Goal: Information Seeking & Learning: Learn about a topic

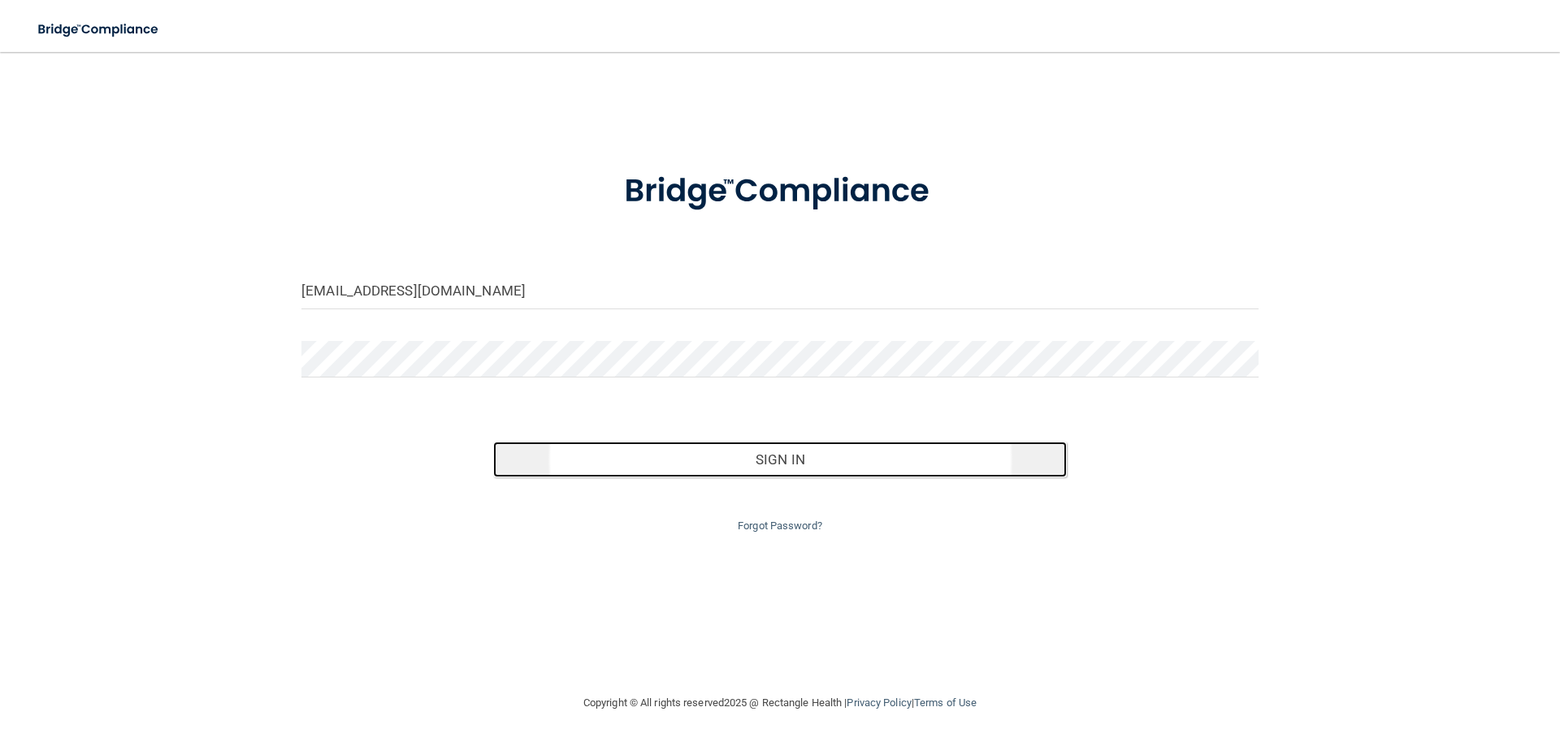
click at [693, 462] on button "Sign In" at bounding box center [780, 460] width 574 height 36
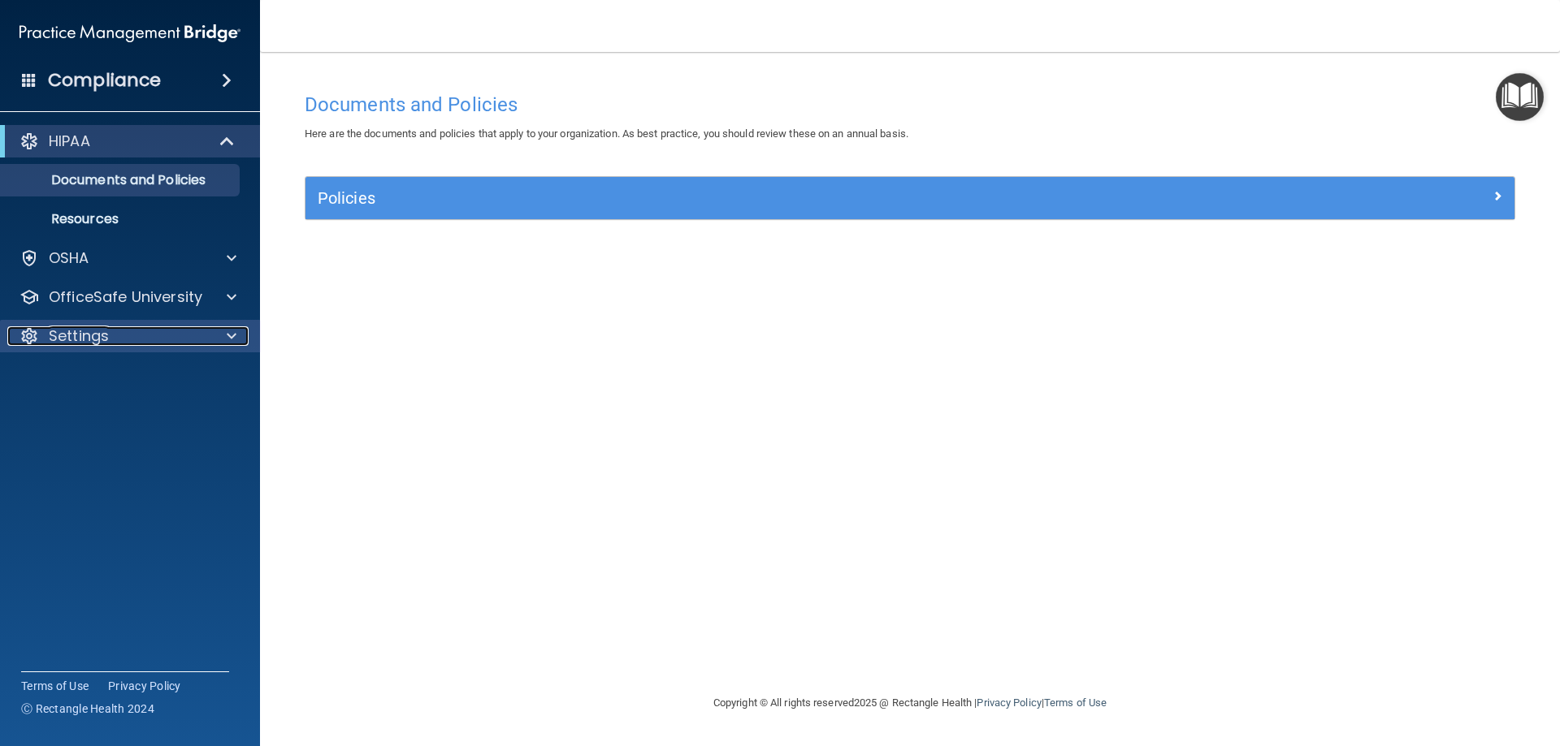
click at [229, 329] on span at bounding box center [232, 336] width 10 height 19
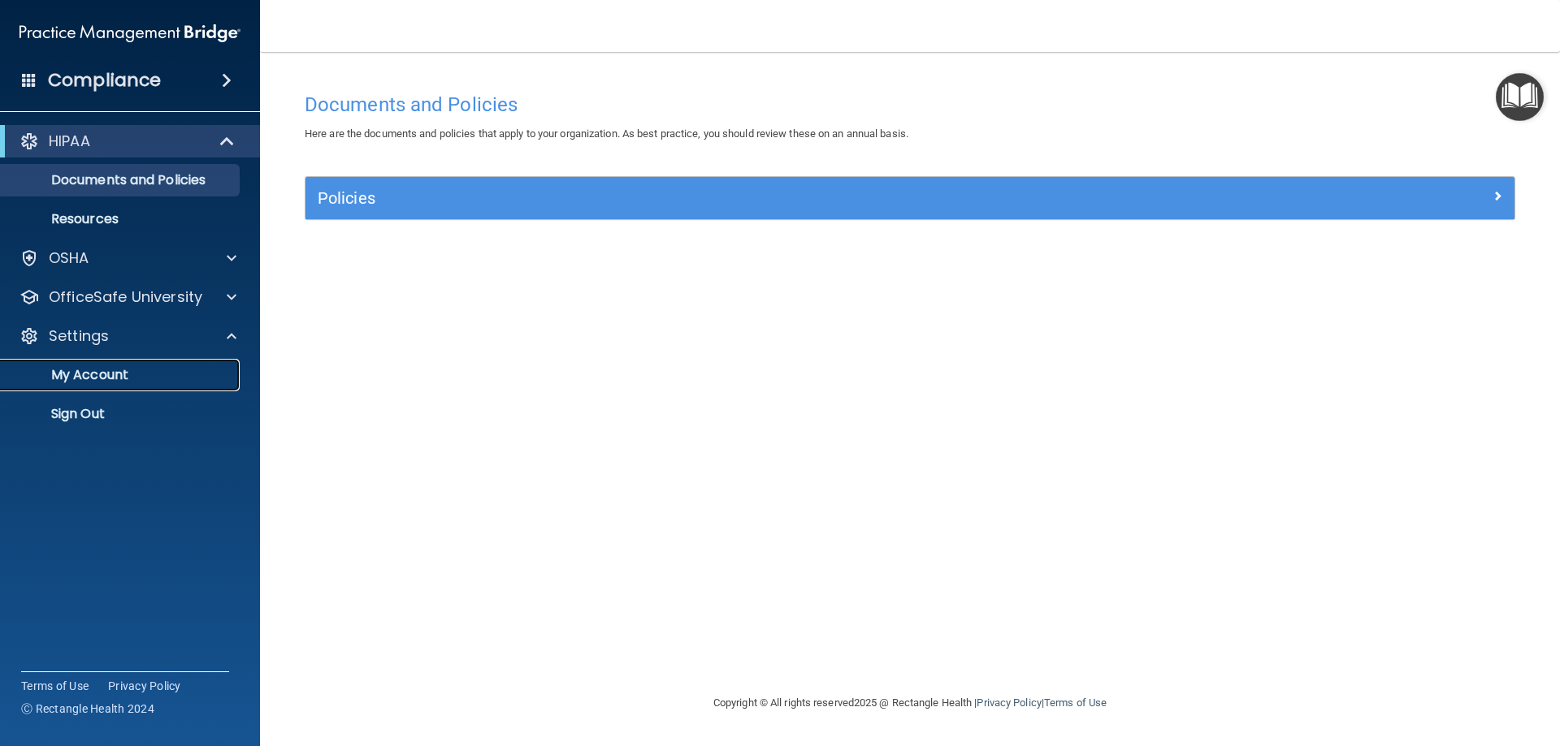
click at [102, 374] on p "My Account" at bounding box center [122, 375] width 222 height 16
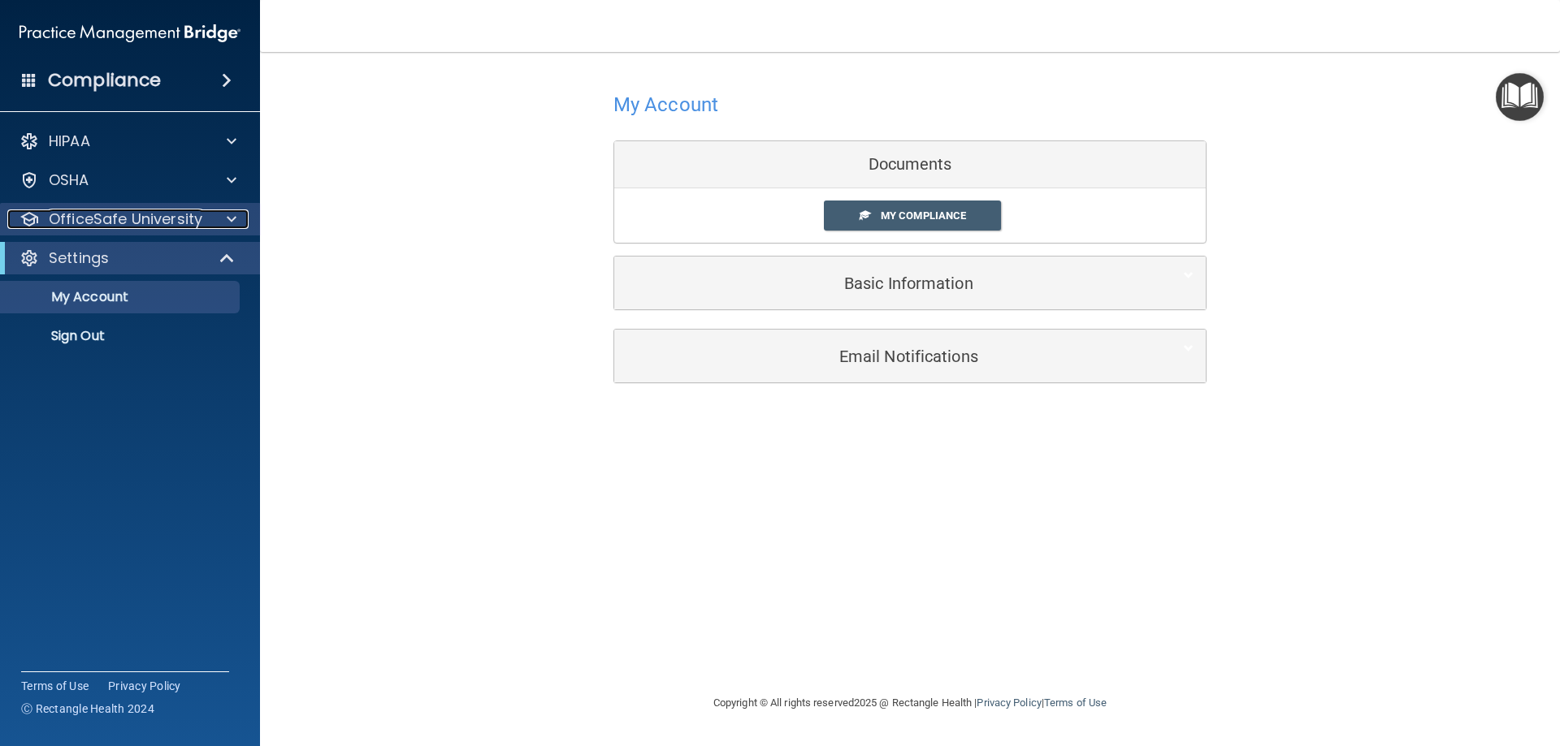
click at [230, 225] on span at bounding box center [232, 219] width 10 height 19
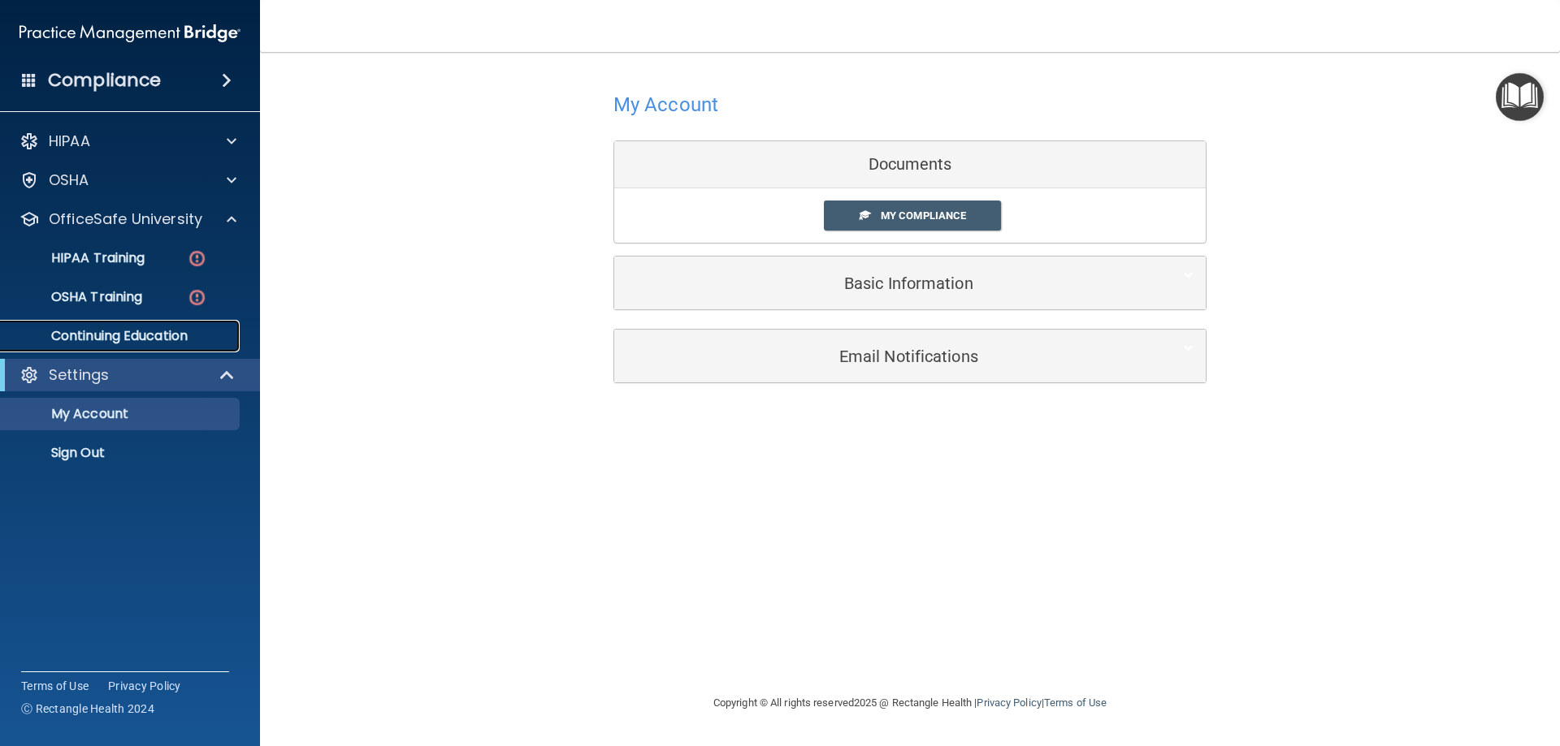
click at [116, 339] on p "Continuing Education" at bounding box center [122, 336] width 222 height 16
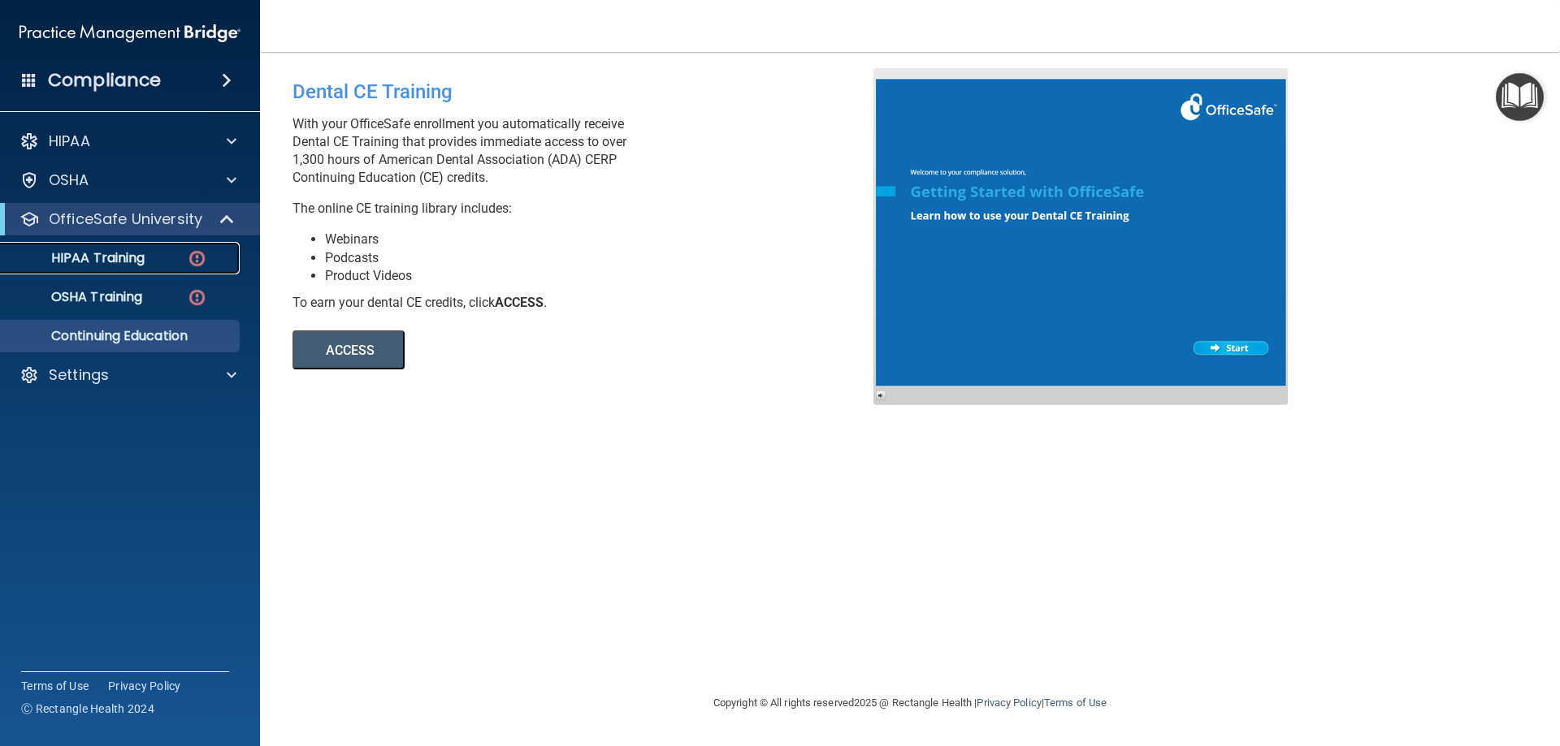
click at [148, 267] on link "HIPAA Training" at bounding box center [112, 258] width 256 height 32
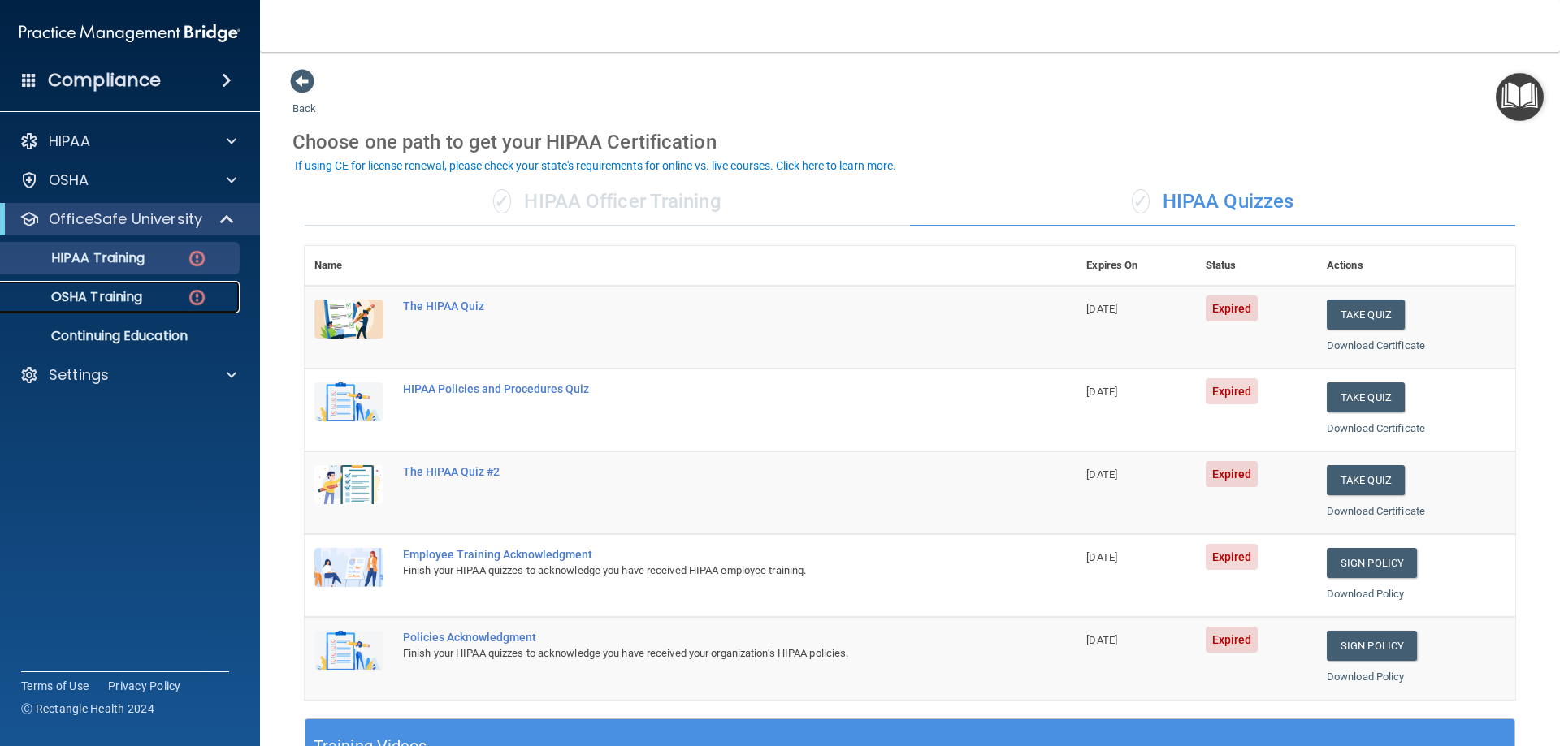
click at [108, 300] on p "OSHA Training" at bounding box center [77, 297] width 132 height 16
